Goal: Task Accomplishment & Management: Manage account settings

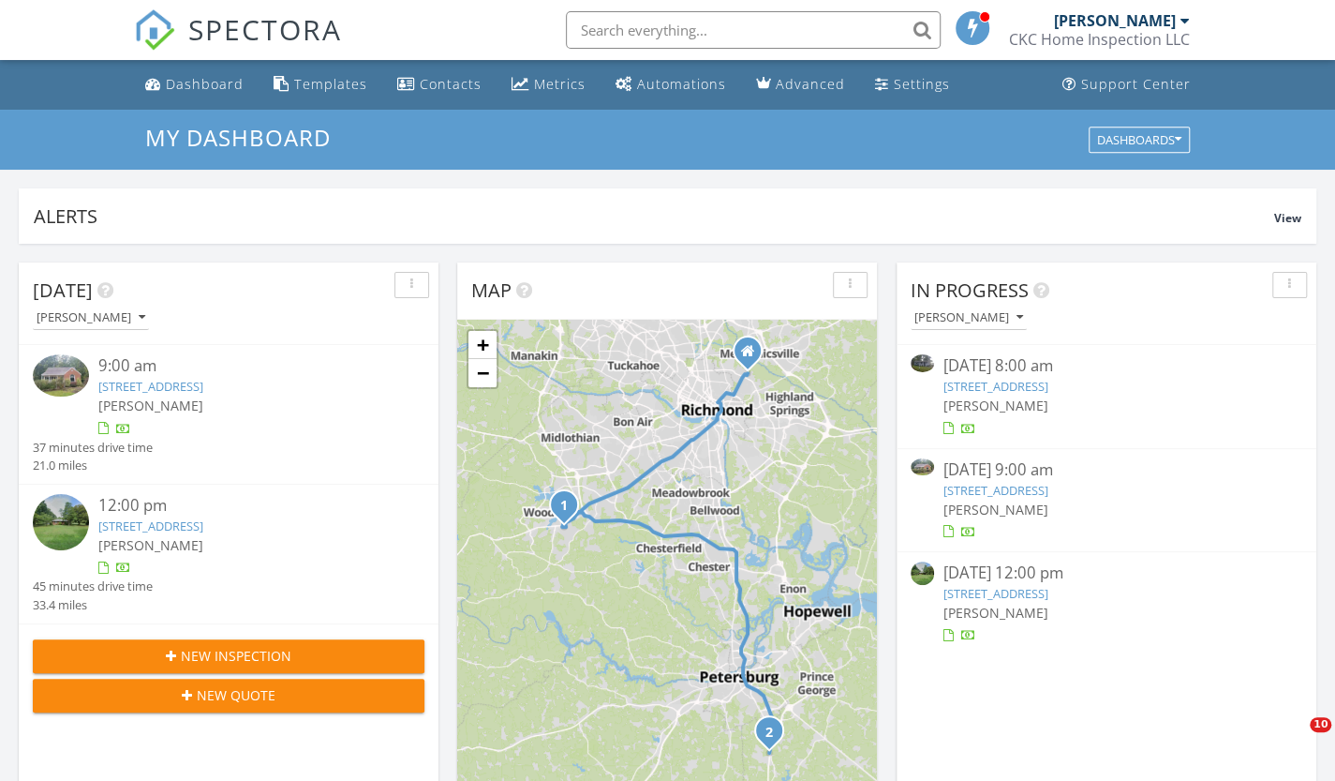
click at [988, 507] on span "[PERSON_NAME]" at bounding box center [996, 509] width 105 height 18
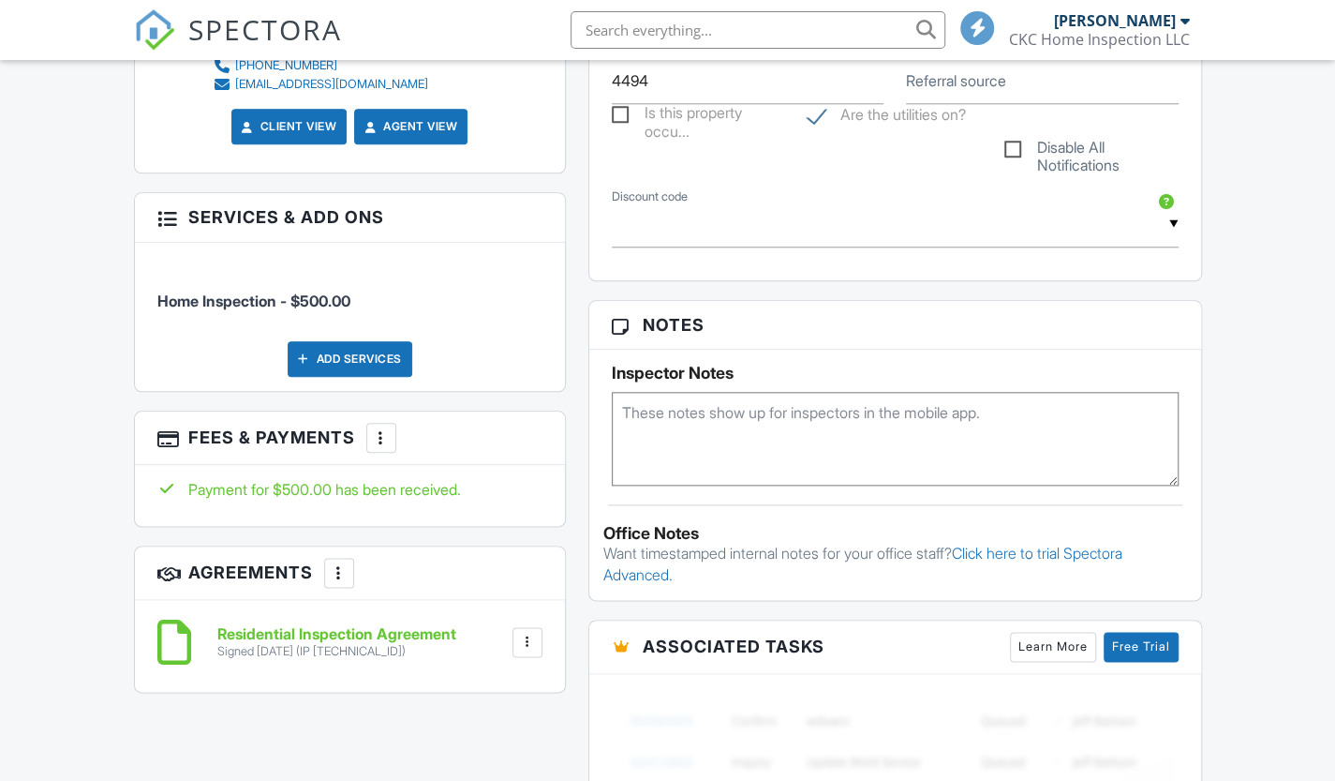
click at [391, 437] on div at bounding box center [381, 437] width 19 height 19
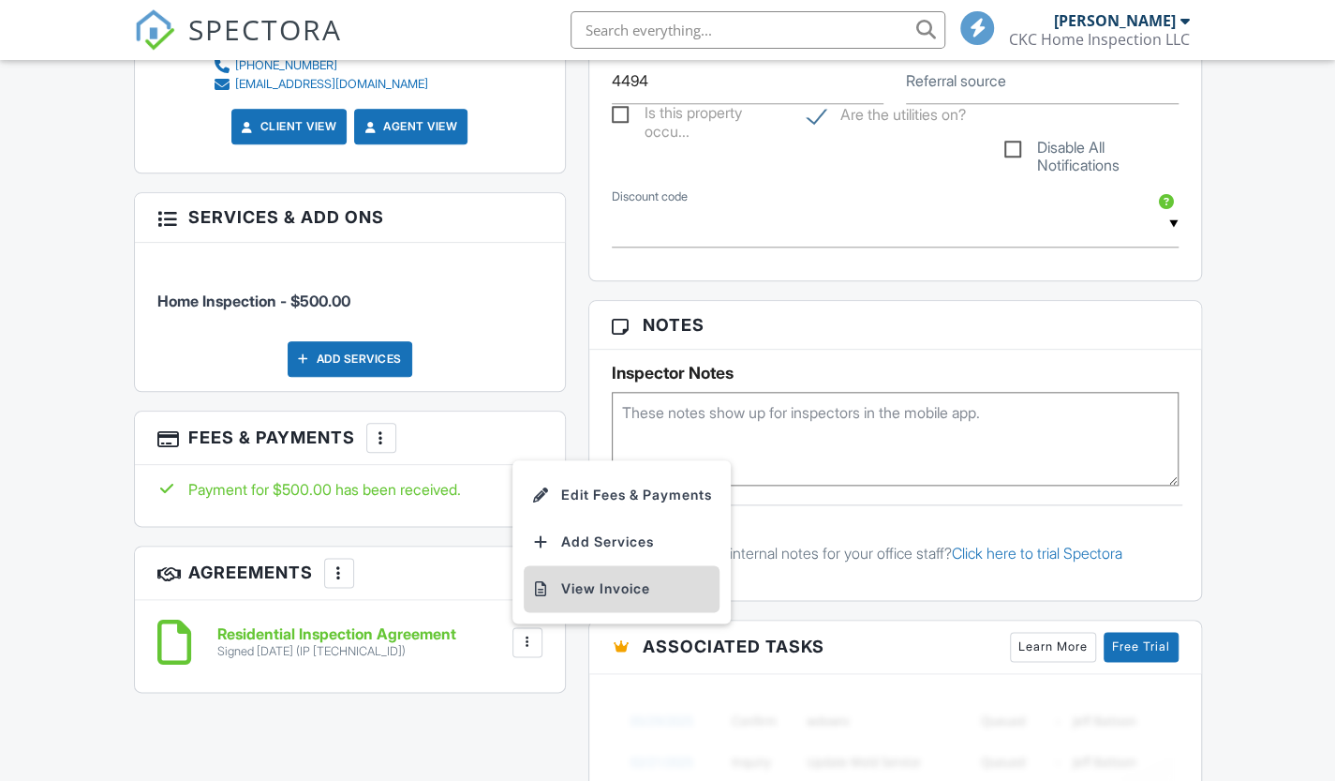
click at [620, 586] on li "View Invoice" at bounding box center [622, 588] width 196 height 47
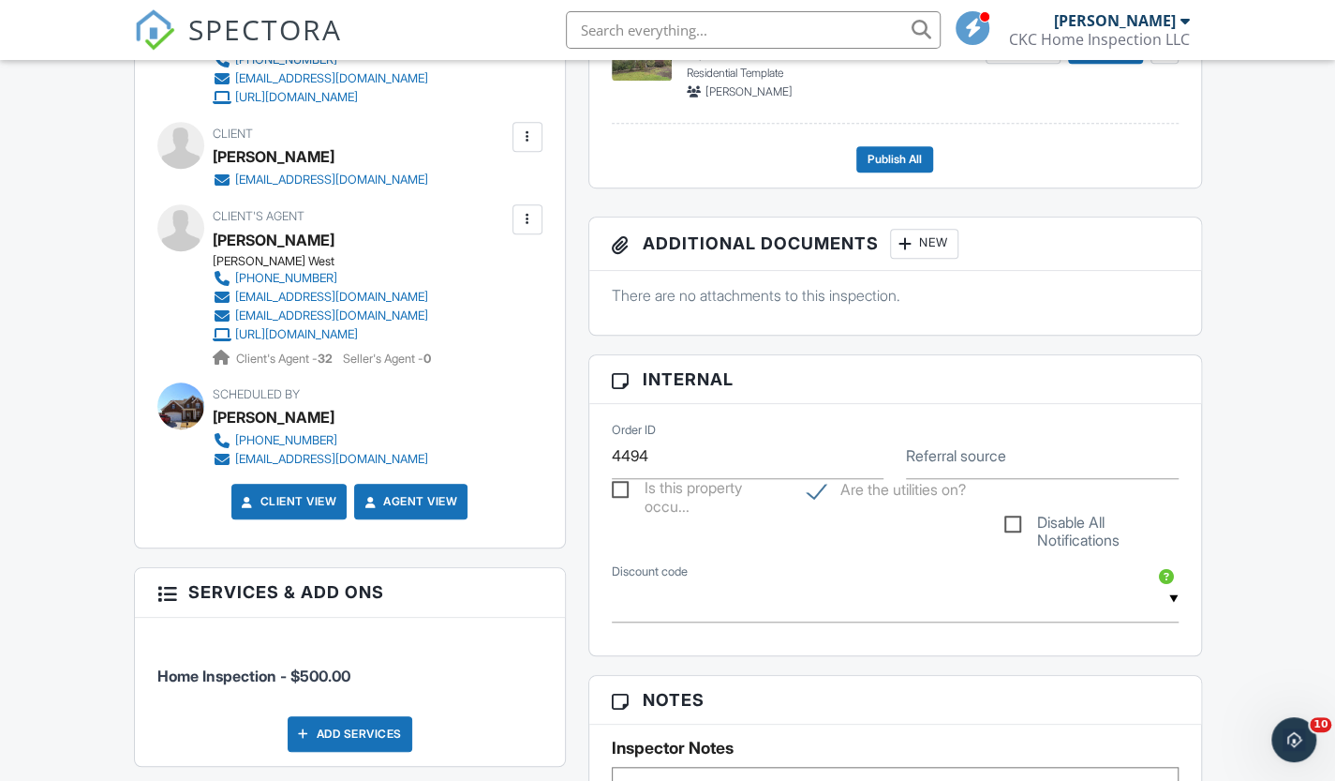
scroll to position [148, 0]
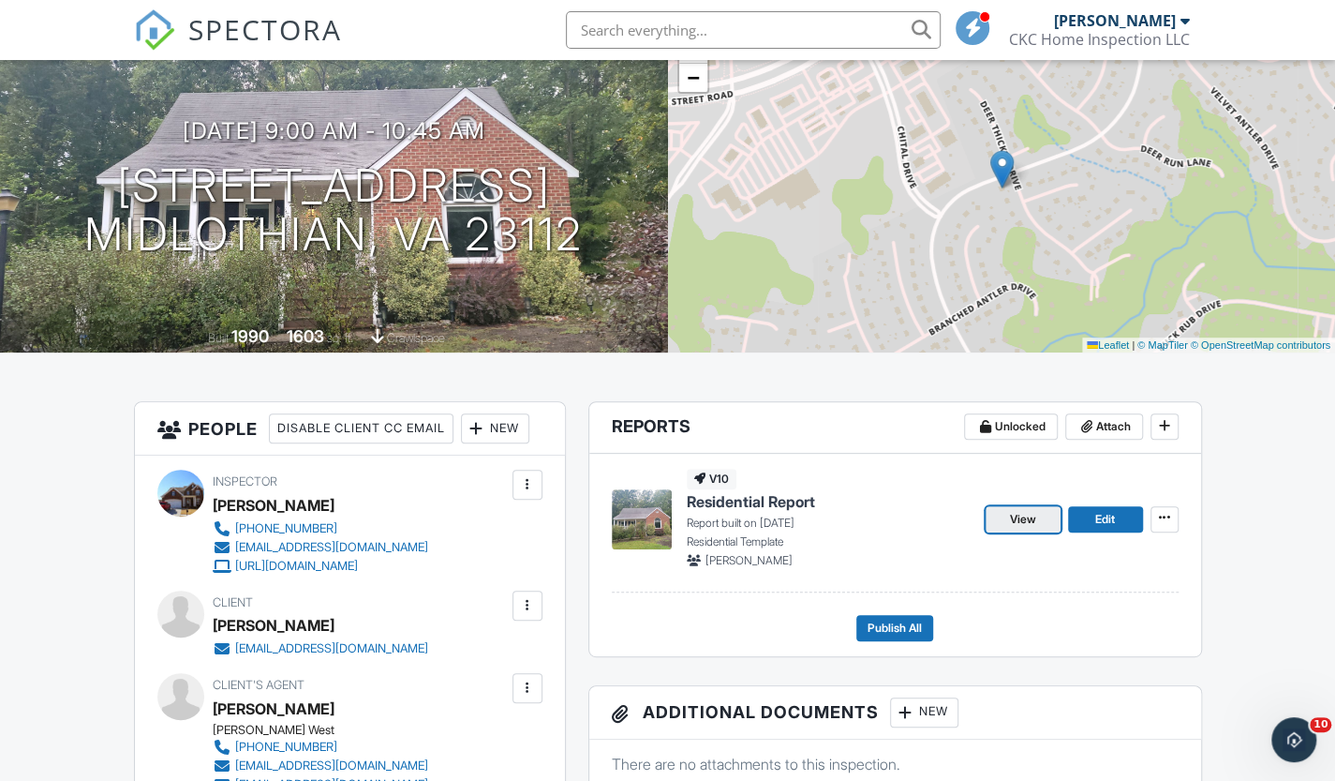
click at [1015, 513] on span "View" at bounding box center [1023, 519] width 26 height 19
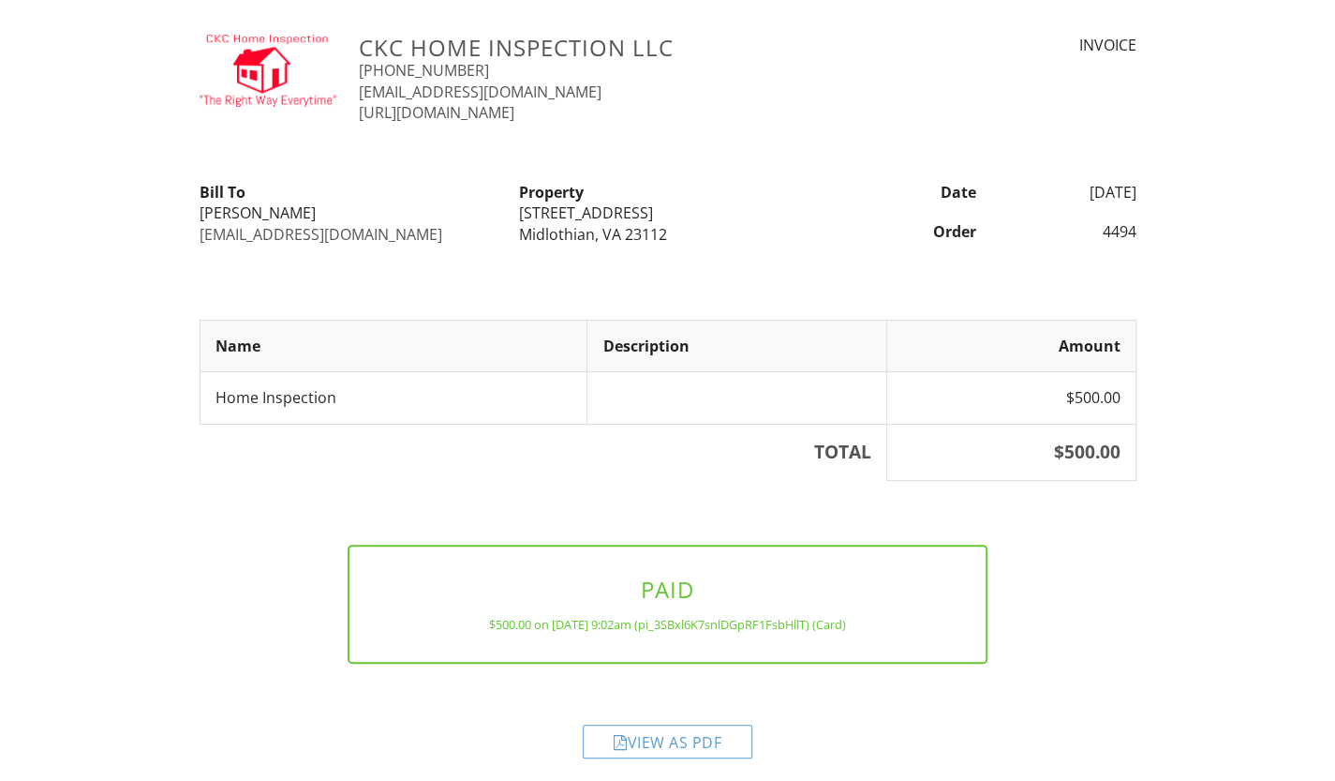
scroll to position [32, 0]
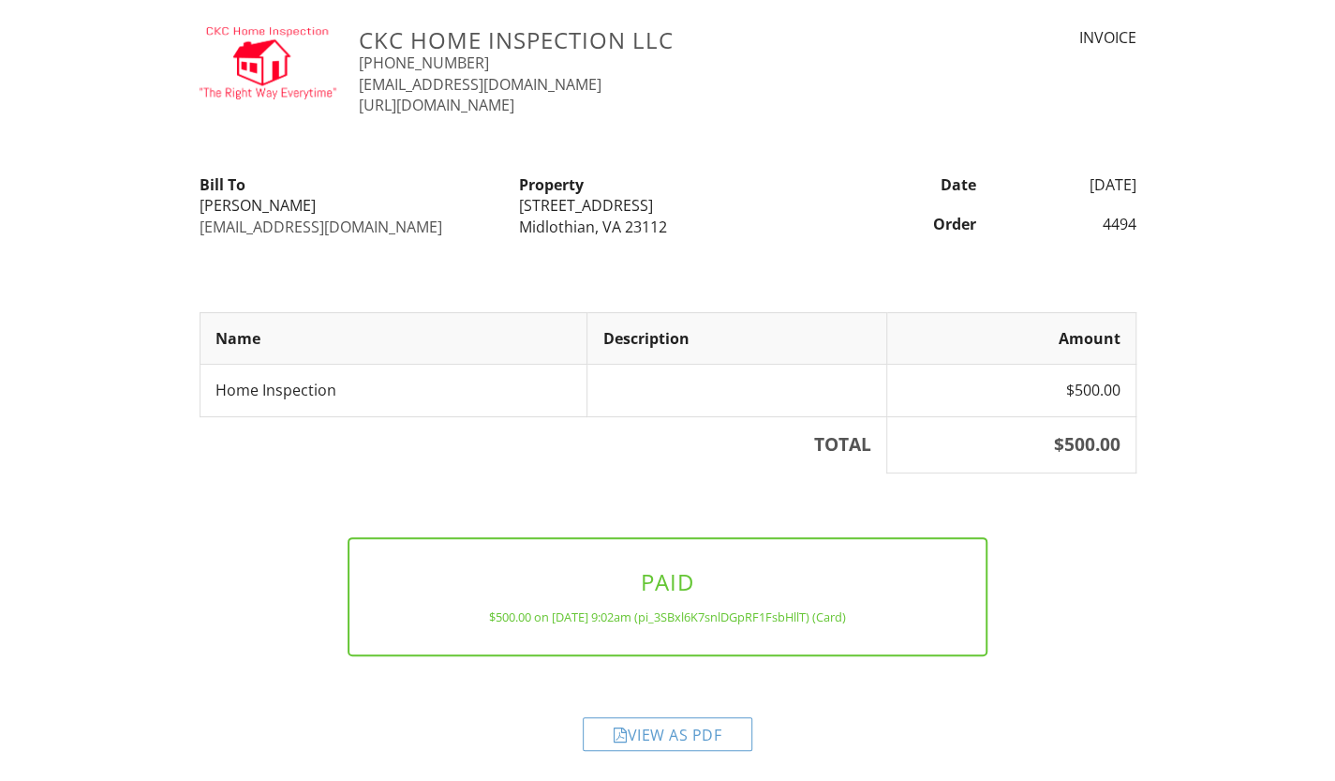
click at [688, 723] on div "View as PDF" at bounding box center [668, 734] width 170 height 34
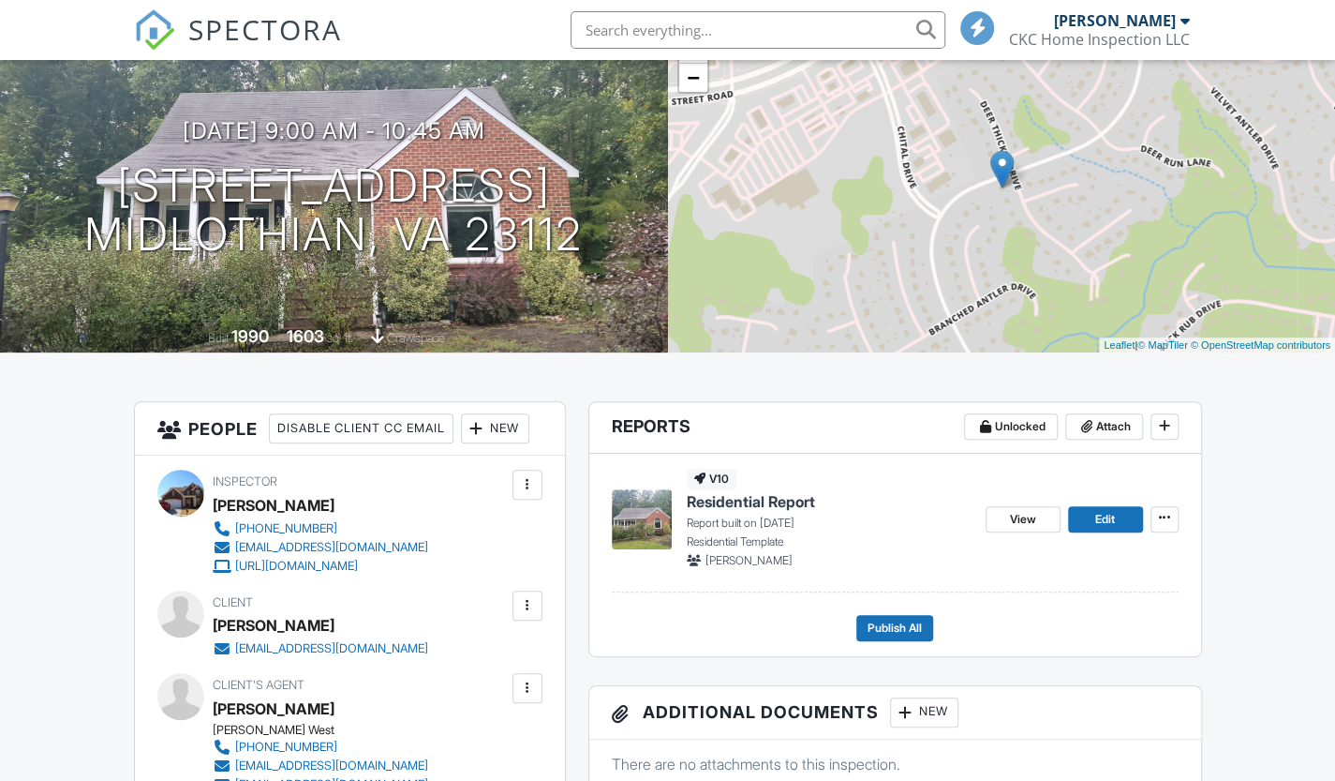
scroll to position [429, 0]
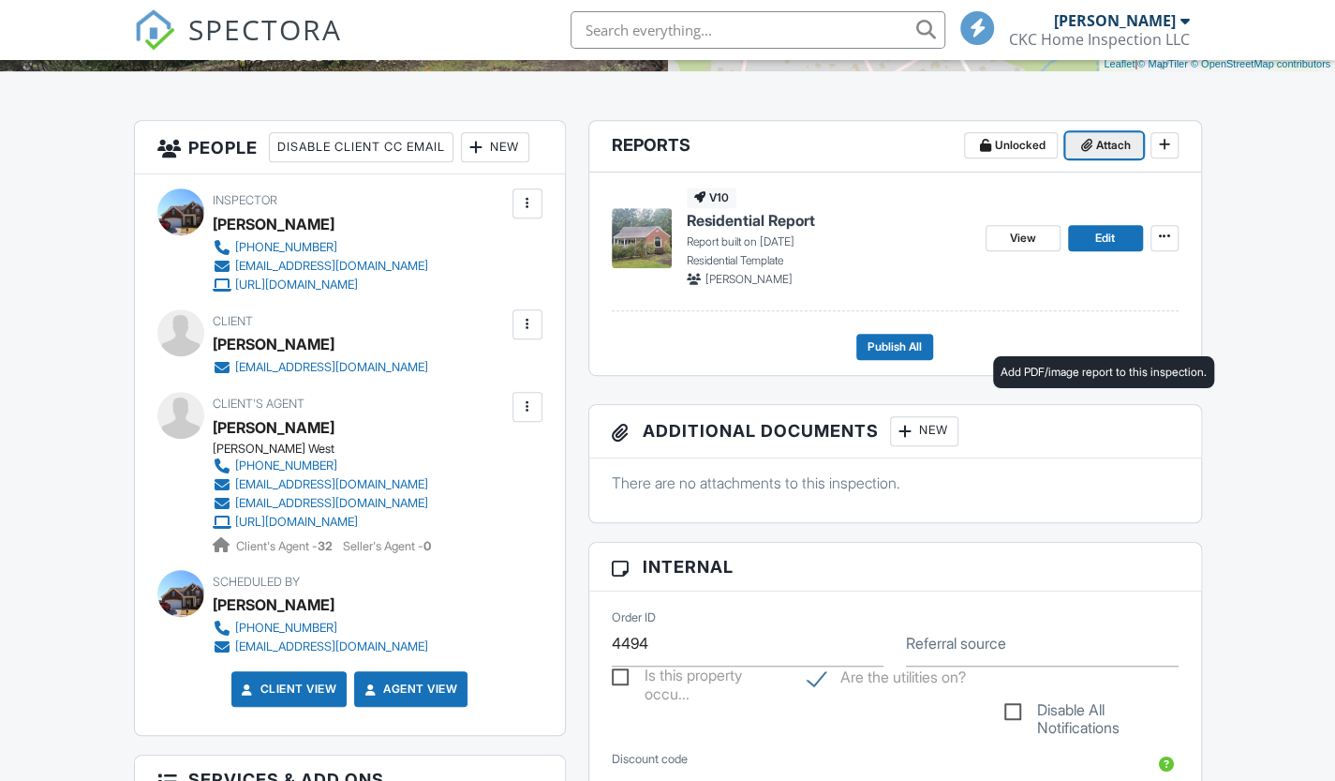
click at [1094, 155] on span at bounding box center [1087, 145] width 19 height 19
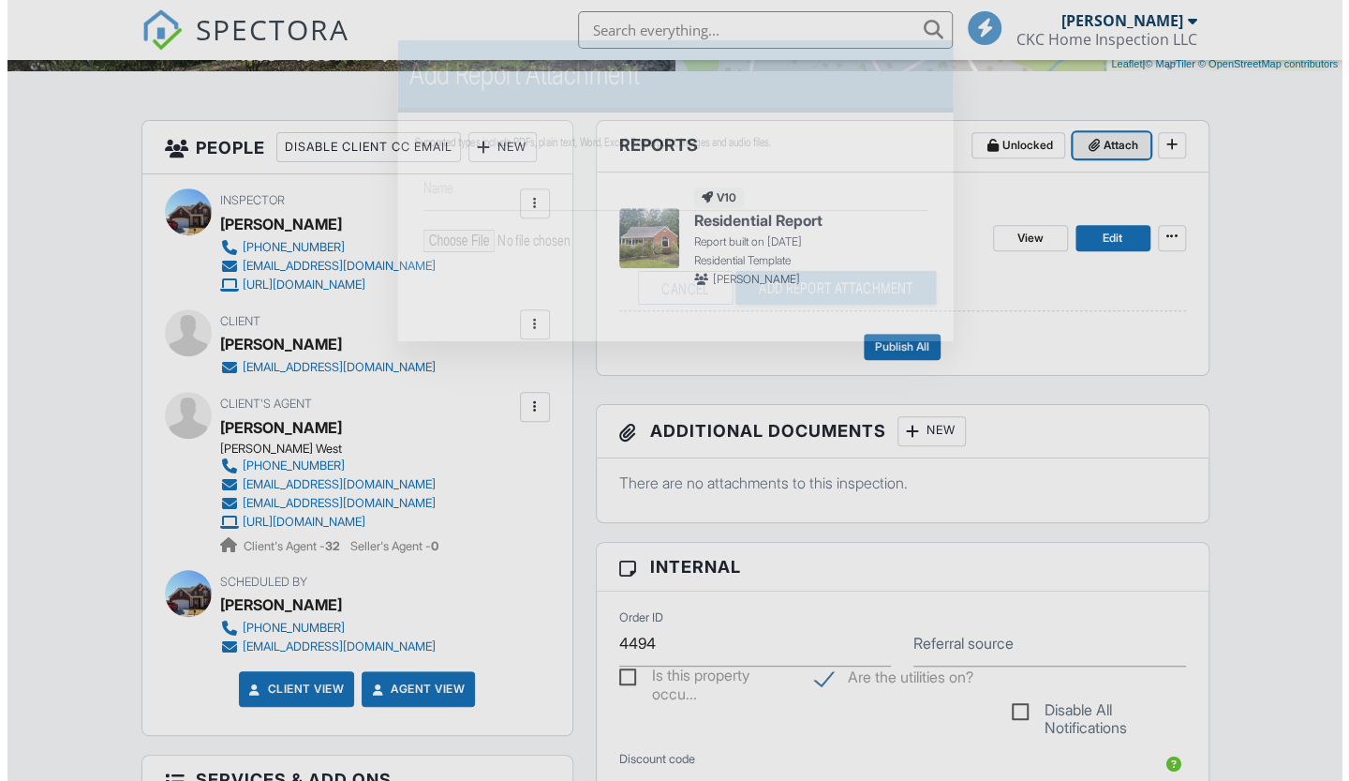
scroll to position [148, 0]
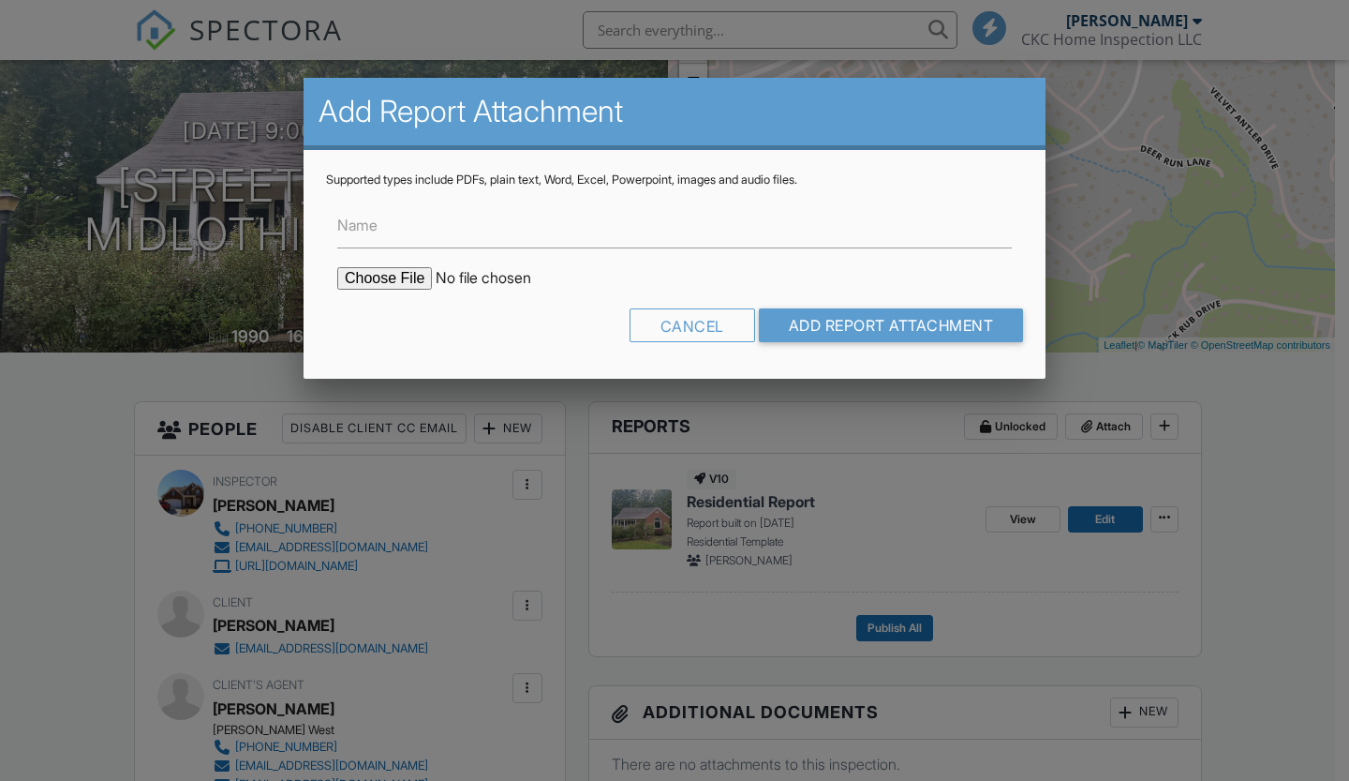
click at [408, 279] on input "file" at bounding box center [496, 278] width 319 height 22
type input "C:\fakepath\Invoice - 09_27_2025 9_00 am - 7100 Deer Thicket Dr.pdf"
click at [915, 327] on input "Add Report Attachment" at bounding box center [891, 325] width 265 height 34
